Goal: Information Seeking & Learning: Learn about a topic

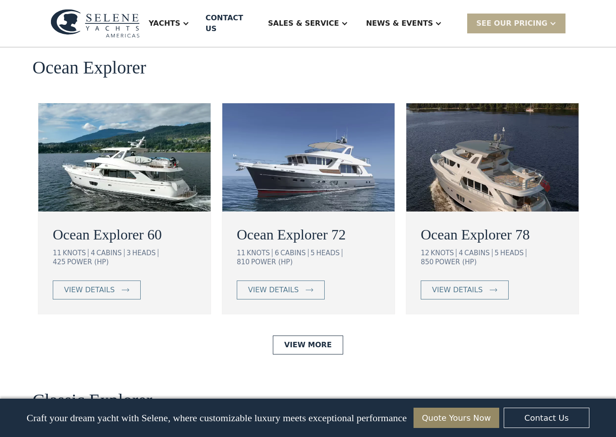
scroll to position [1634, 0]
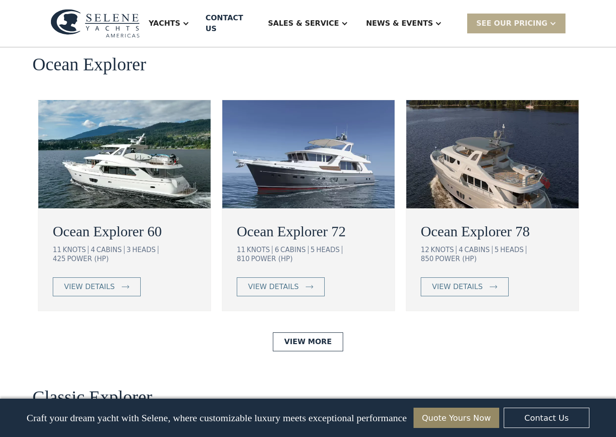
click at [477, 281] on div "view details" at bounding box center [457, 286] width 51 height 11
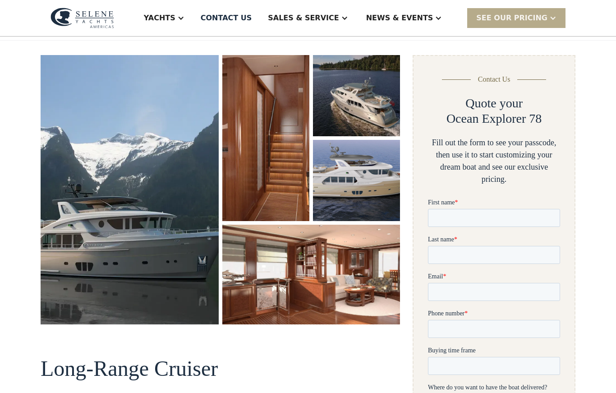
scroll to position [111, 0]
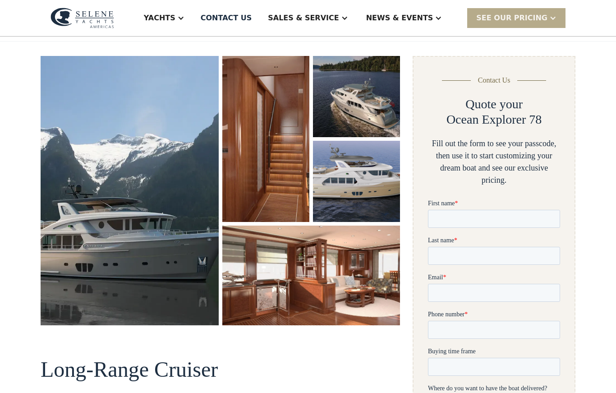
click at [78, 122] on img "open lightbox" at bounding box center [130, 190] width 178 height 269
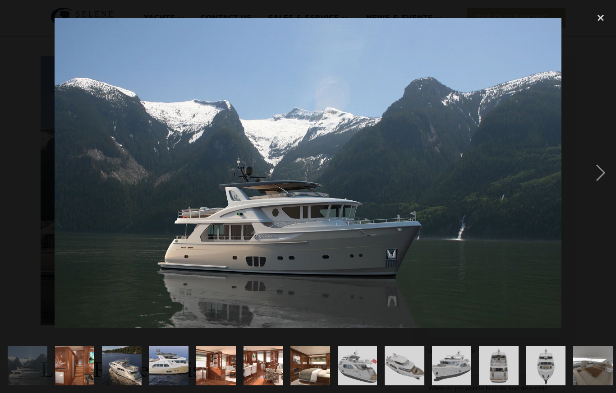
click at [593, 170] on div "next image" at bounding box center [600, 173] width 31 height 330
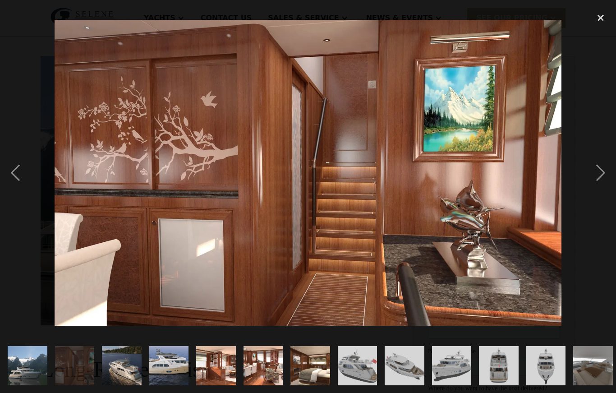
click at [594, 171] on div "next image" at bounding box center [600, 173] width 31 height 330
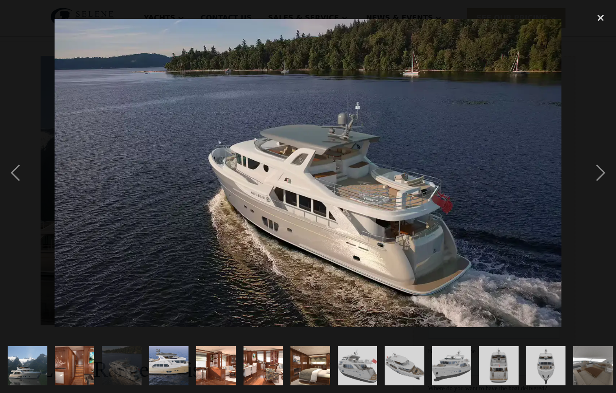
click at [595, 173] on div "next image" at bounding box center [600, 173] width 31 height 330
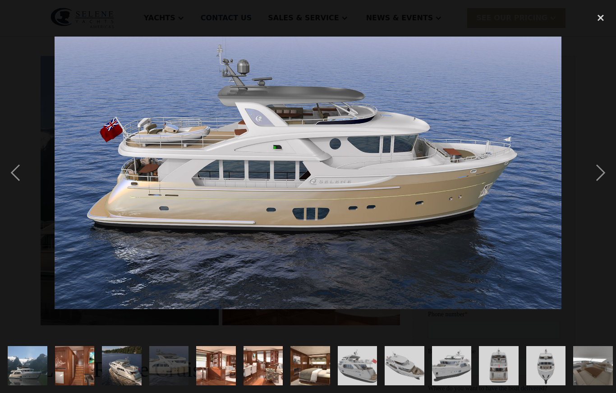
click at [592, 171] on div "next image" at bounding box center [600, 173] width 31 height 330
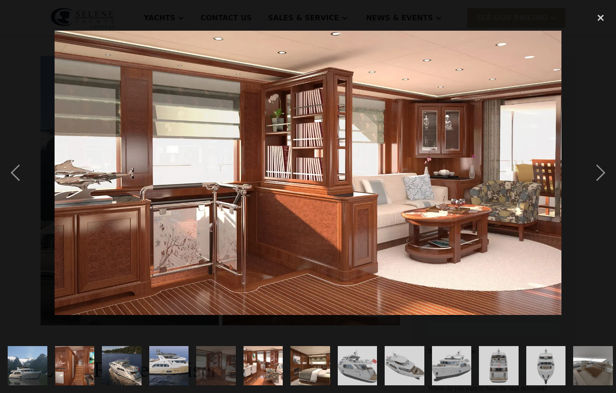
click at [593, 168] on div "next image" at bounding box center [600, 173] width 31 height 330
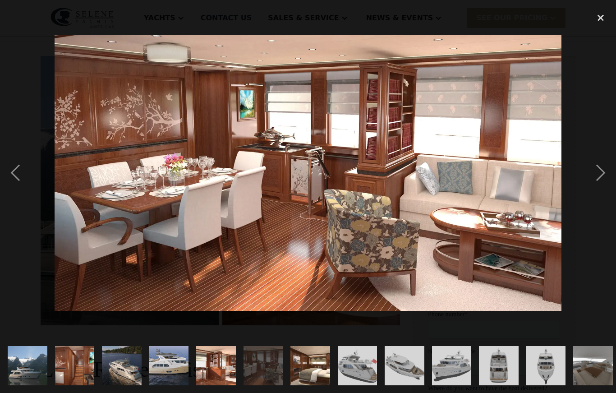
click at [591, 172] on div "next image" at bounding box center [600, 173] width 31 height 330
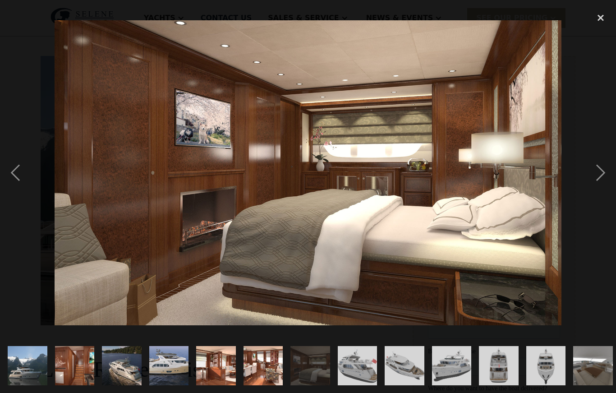
click at [588, 167] on div "next image" at bounding box center [600, 173] width 31 height 330
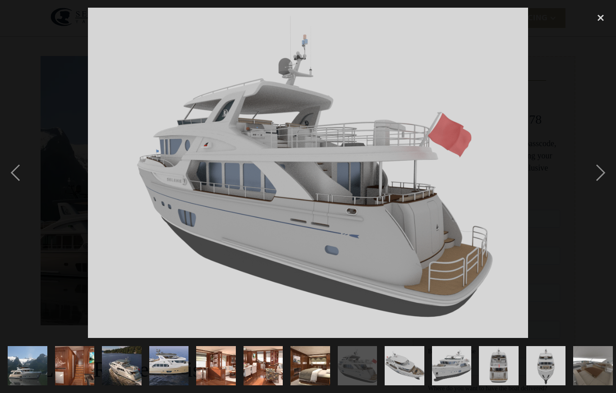
click at [591, 171] on div "next image" at bounding box center [600, 173] width 31 height 330
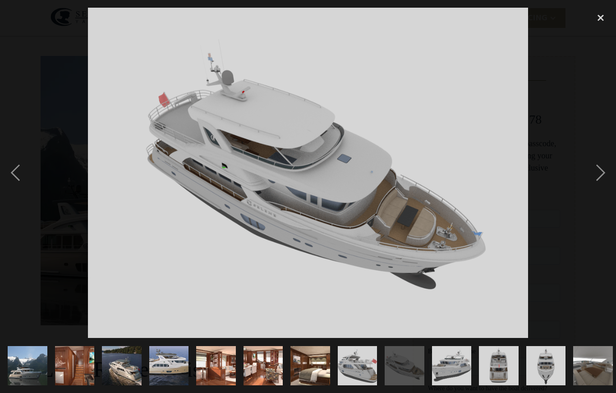
click at [586, 164] on div "next image" at bounding box center [600, 173] width 31 height 330
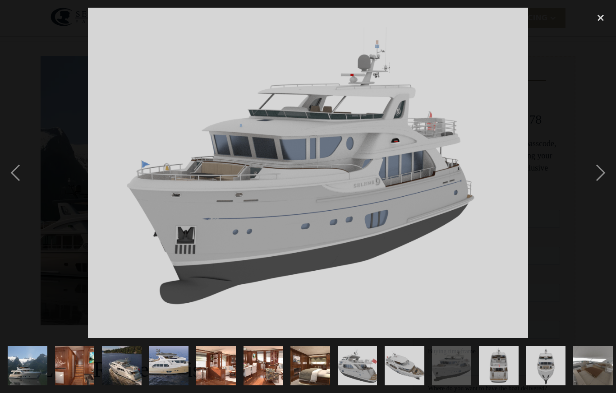
click at [595, 172] on div "next image" at bounding box center [600, 173] width 31 height 330
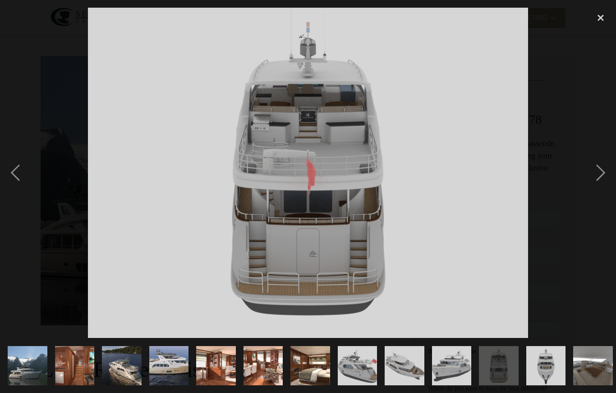
click at [592, 166] on div "next image" at bounding box center [600, 173] width 31 height 330
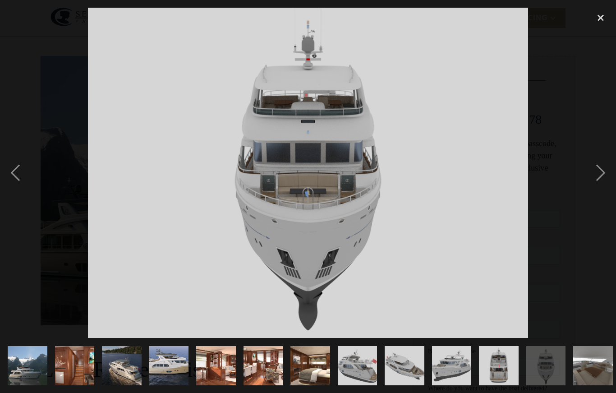
click at [594, 166] on div "next image" at bounding box center [600, 173] width 31 height 330
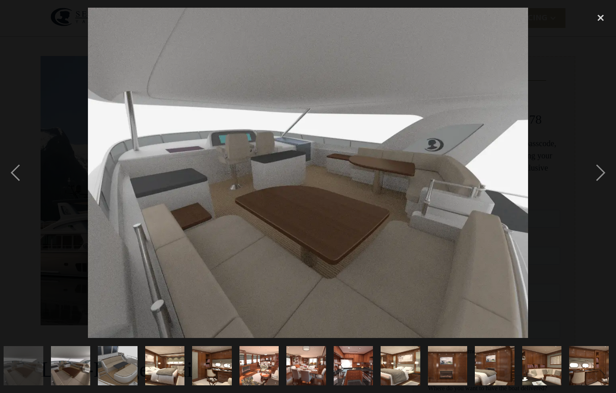
scroll to position [0, 570]
click at [595, 170] on div "next image" at bounding box center [600, 173] width 31 height 330
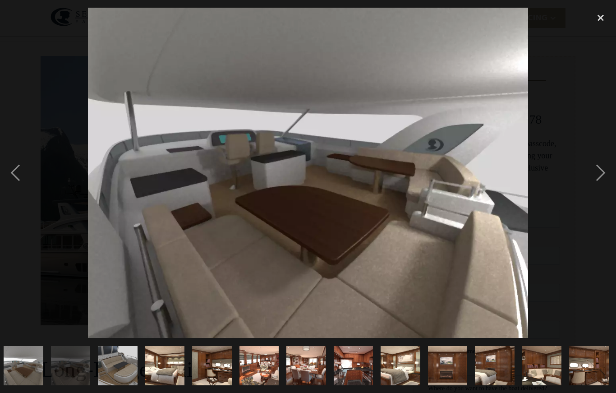
click at [590, 174] on div "next image" at bounding box center [600, 173] width 31 height 330
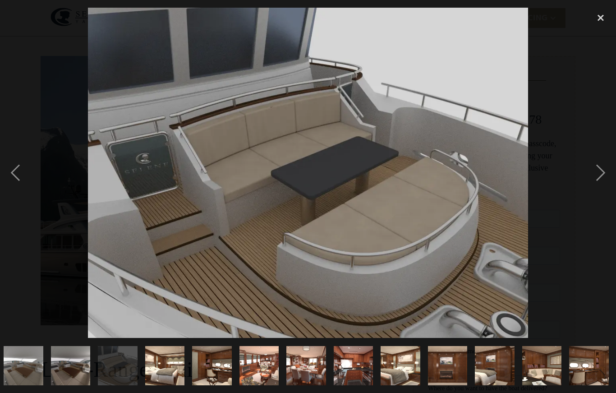
click at [598, 170] on div "next image" at bounding box center [600, 173] width 31 height 330
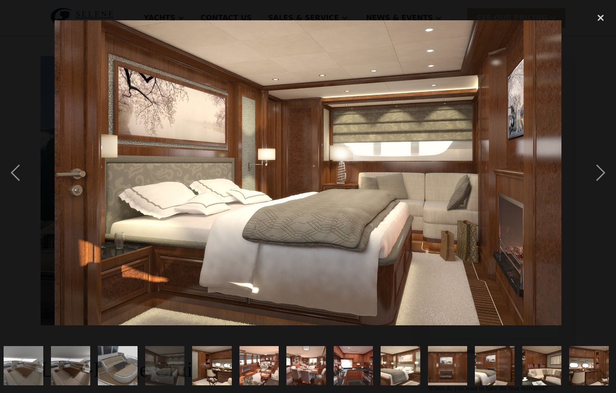
click at [593, 172] on div "next image" at bounding box center [600, 173] width 31 height 330
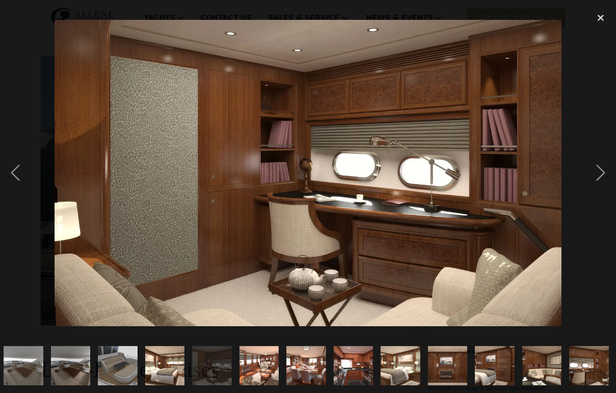
click at [14, 176] on div "previous image" at bounding box center [15, 173] width 31 height 330
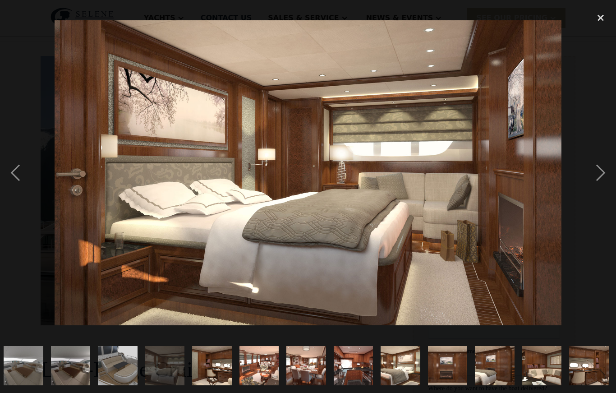
click at [595, 170] on div "next image" at bounding box center [600, 173] width 31 height 330
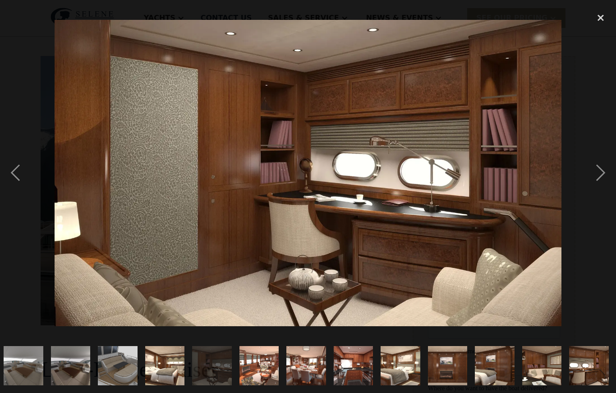
click at [15, 177] on div "previous image" at bounding box center [15, 173] width 31 height 330
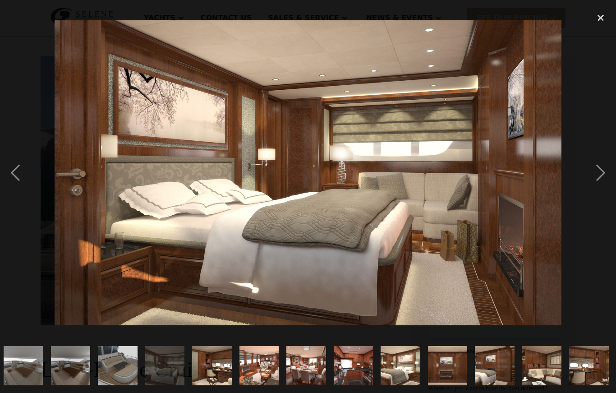
click at [600, 172] on div "next image" at bounding box center [600, 173] width 31 height 330
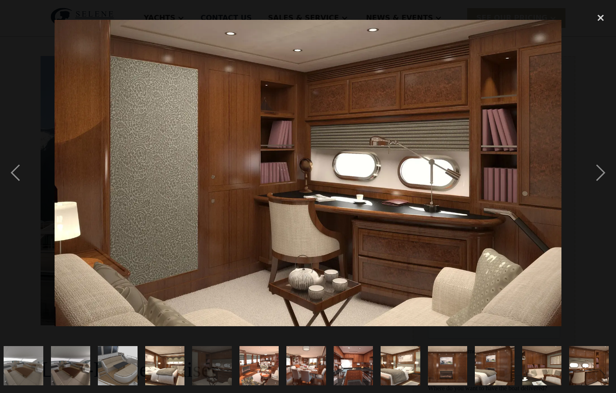
click at [598, 170] on div "next image" at bounding box center [600, 173] width 31 height 330
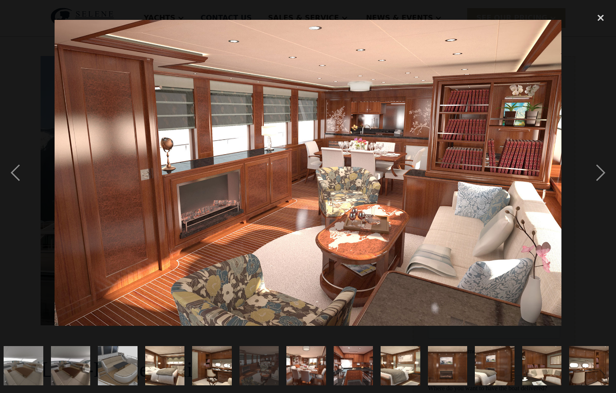
click at [597, 172] on div "next image" at bounding box center [600, 173] width 31 height 330
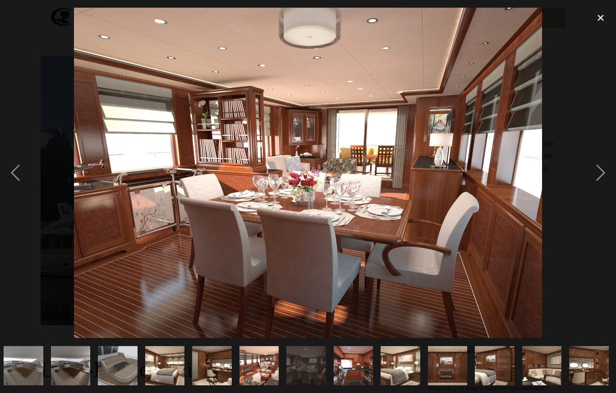
click at [598, 171] on div "next image" at bounding box center [600, 173] width 31 height 330
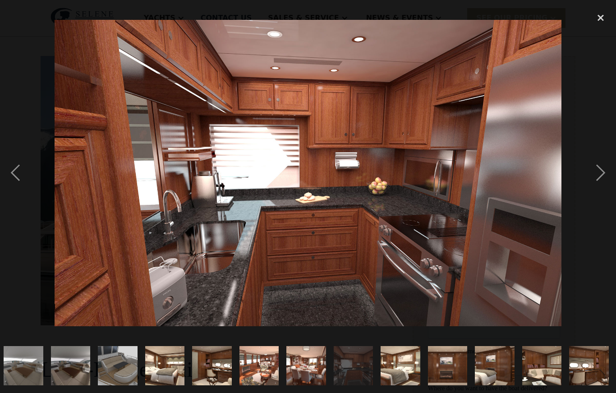
click at [599, 170] on div "next image" at bounding box center [600, 173] width 31 height 330
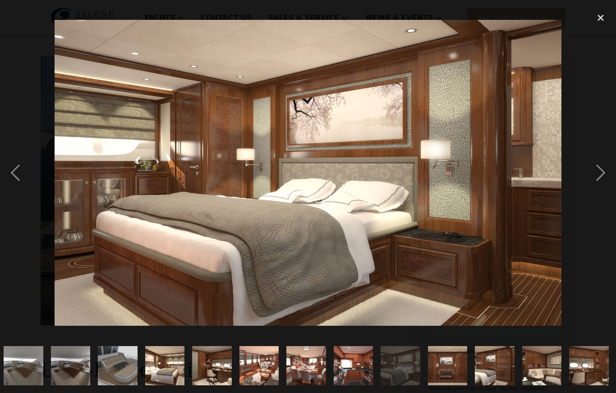
click at [597, 176] on div "next image" at bounding box center [600, 173] width 31 height 330
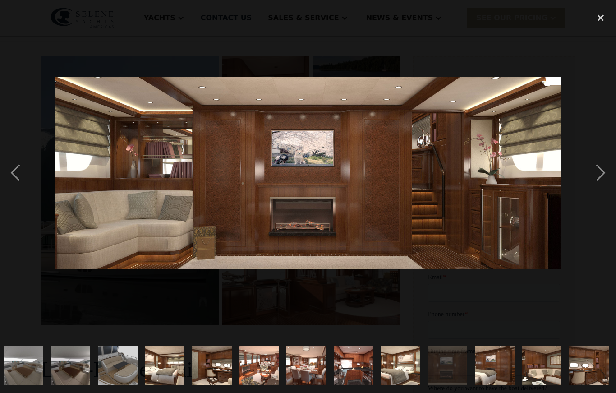
click at [595, 170] on div "next image" at bounding box center [600, 173] width 31 height 330
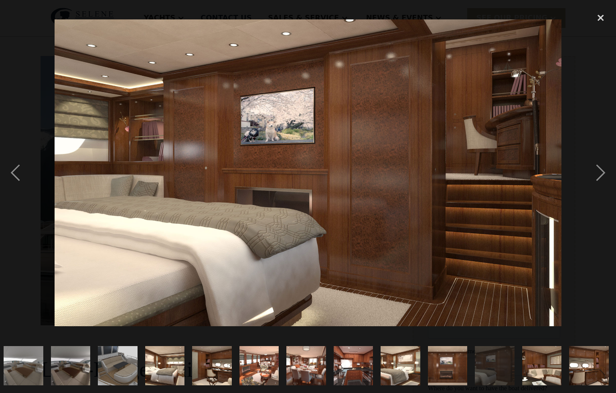
click at [597, 168] on div "next image" at bounding box center [600, 173] width 31 height 330
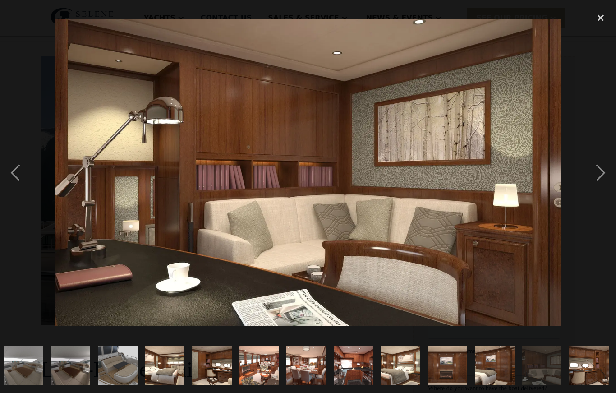
click at [597, 167] on div "next image" at bounding box center [600, 173] width 31 height 330
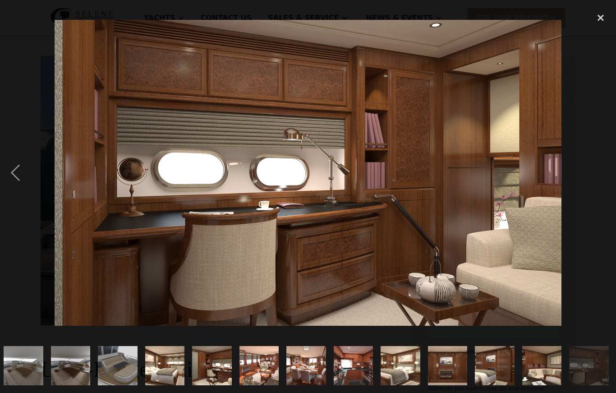
click at [14, 184] on div "previous image" at bounding box center [15, 173] width 31 height 330
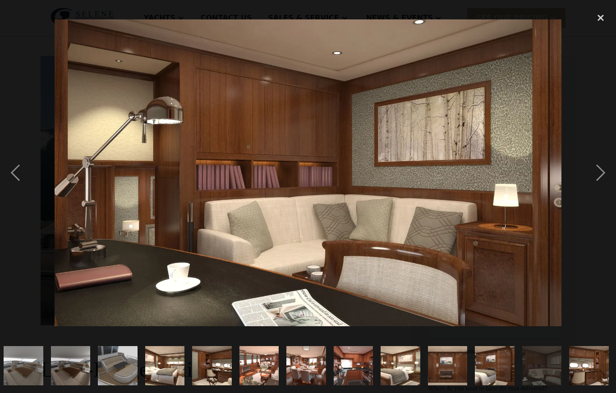
click at [596, 176] on div "next image" at bounding box center [600, 173] width 31 height 330
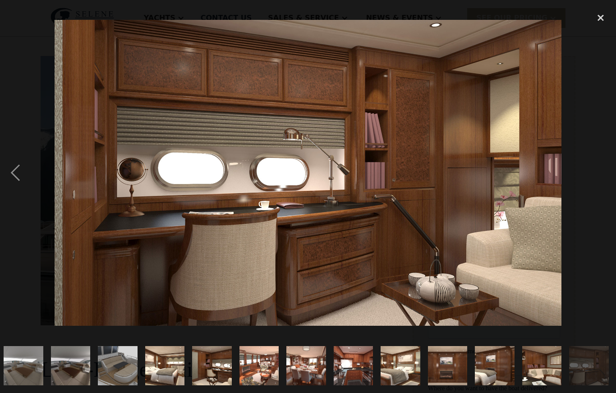
click at [28, 173] on div "previous image" at bounding box center [15, 173] width 31 height 330
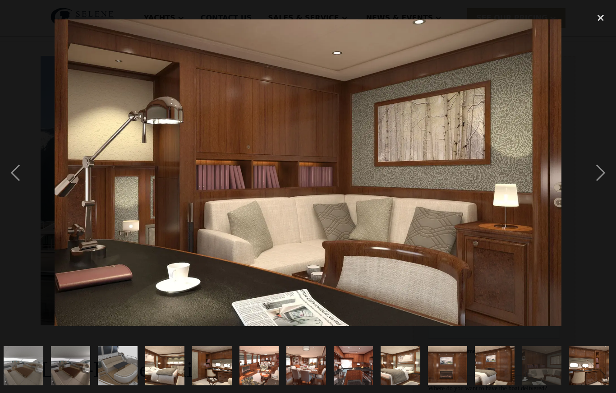
click at [600, 175] on div "next image" at bounding box center [600, 173] width 31 height 330
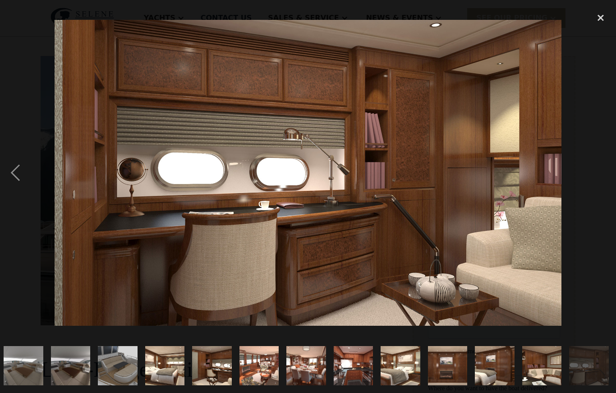
click at [594, 171] on div "next image" at bounding box center [600, 173] width 31 height 330
click at [599, 18] on div "close lightbox" at bounding box center [600, 18] width 31 height 20
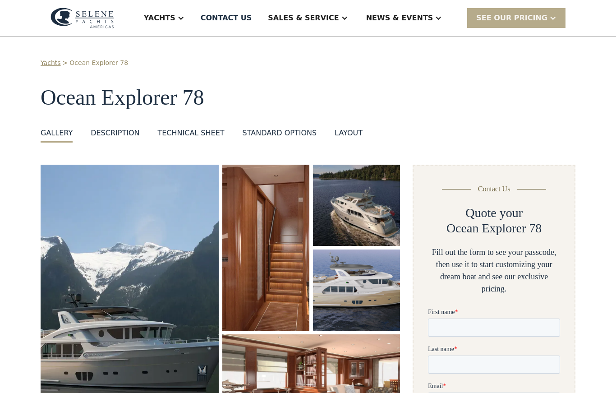
scroll to position [0, 0]
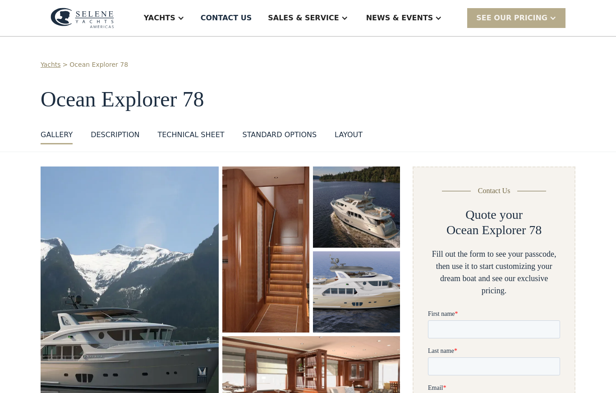
click at [350, 136] on div "layout" at bounding box center [349, 134] width 28 height 11
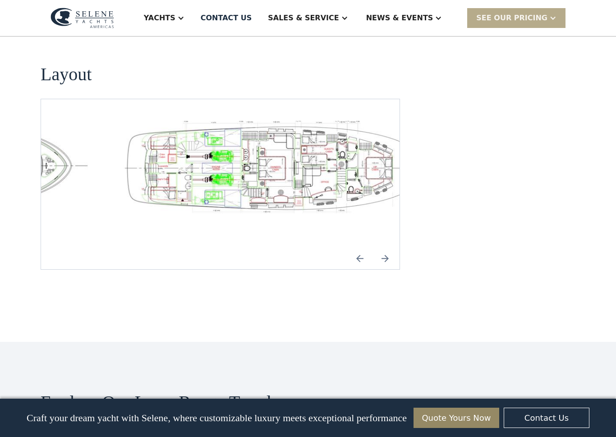
scroll to position [1338, 0]
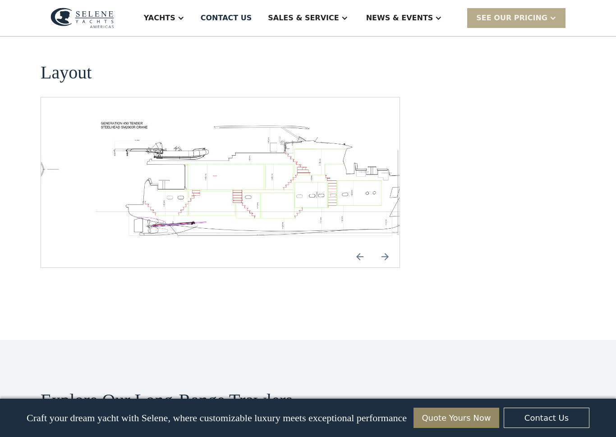
click at [384, 246] on img "Next slide" at bounding box center [385, 257] width 22 height 22
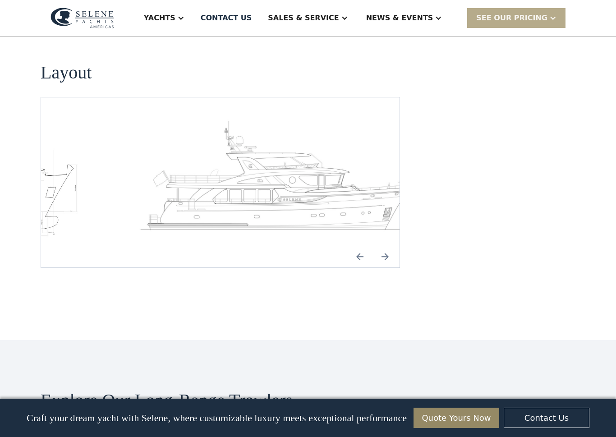
click at [383, 246] on img "Next slide" at bounding box center [385, 257] width 22 height 22
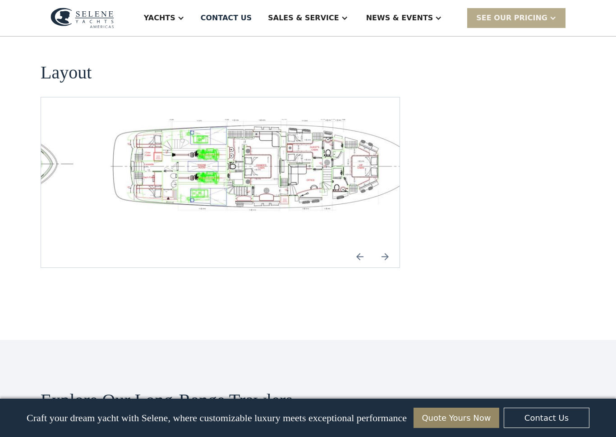
click at [388, 246] on img "Next slide" at bounding box center [385, 257] width 22 height 22
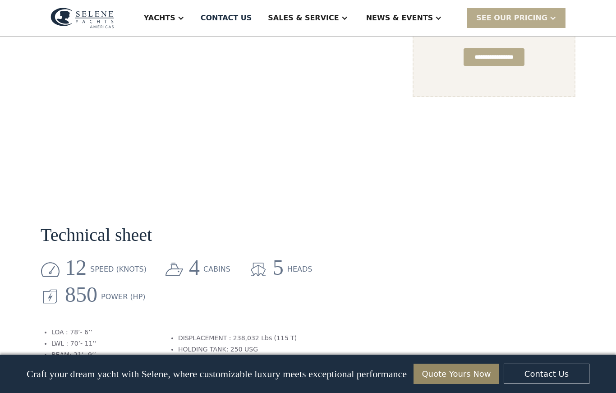
scroll to position [742, 0]
click at [211, 264] on div "cabins" at bounding box center [216, 269] width 27 height 11
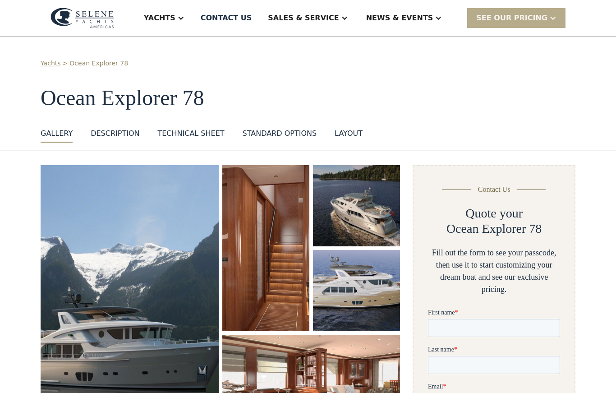
scroll to position [0, 0]
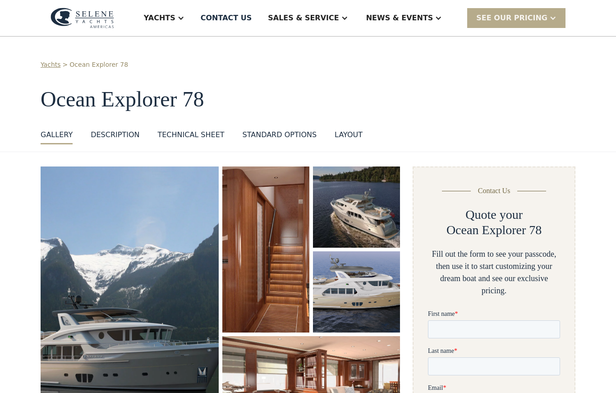
click at [286, 136] on div "standard options" at bounding box center [280, 134] width 74 height 11
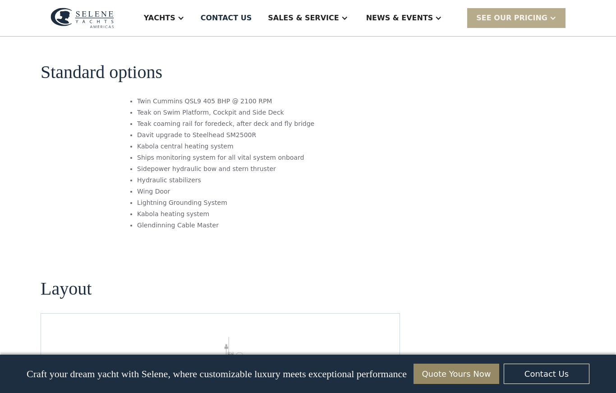
scroll to position [1123, 0]
